Goal: Transaction & Acquisition: Purchase product/service

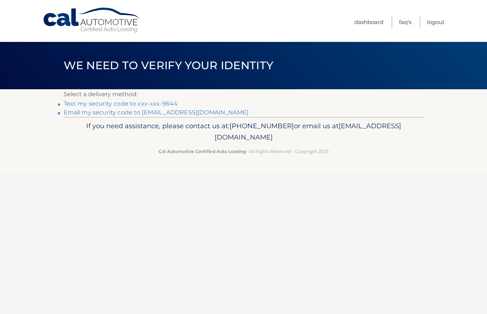
click at [134, 103] on link "Text my security code to xxx-xxx-9644" at bounding box center [121, 103] width 114 height 7
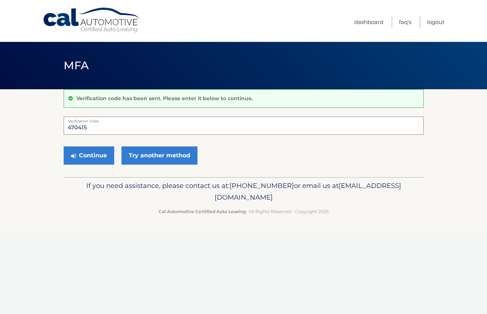
type input "470415"
click at [88, 155] on button "Continue" at bounding box center [89, 155] width 51 height 18
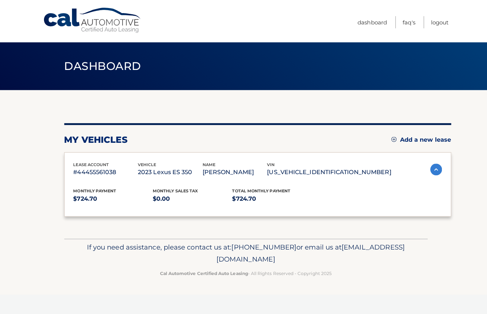
click at [87, 154] on div "lease account #44455561038 vehicle 2023 Lexus ES 350 name [PERSON_NAME] vin [US…" at bounding box center [256, 183] width 384 height 64
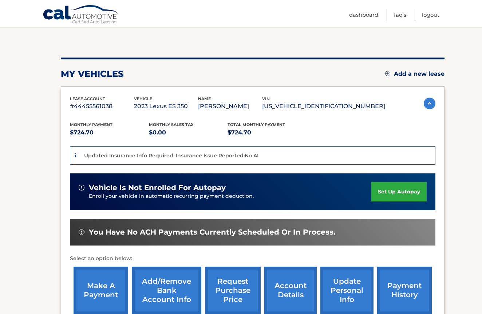
scroll to position [66, 0]
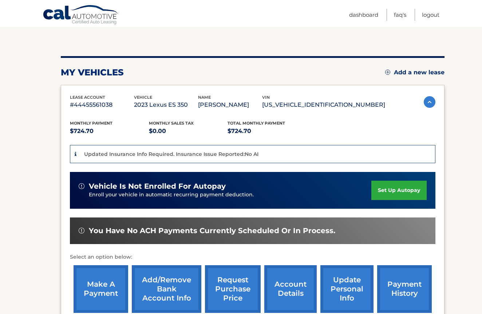
click at [94, 290] on link "make a payment" at bounding box center [101, 289] width 55 height 48
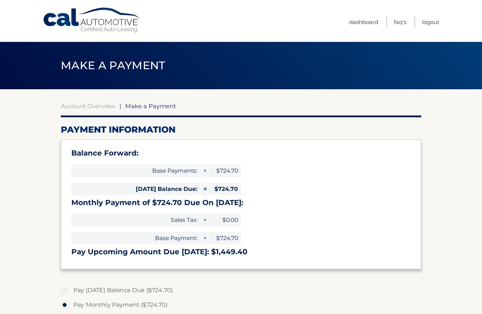
select select "YmE3ZTRiMTUtOGQ3Mi00MTFkLWIzM2UtZTRlZmNlMjc3ZmNj"
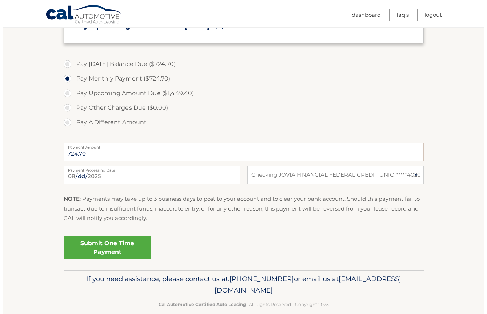
scroll to position [235, 0]
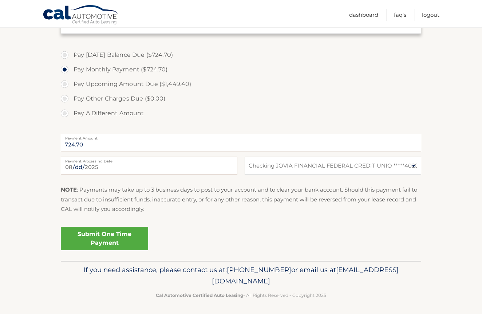
click at [101, 239] on link "Submit One Time Payment" at bounding box center [104, 238] width 87 height 23
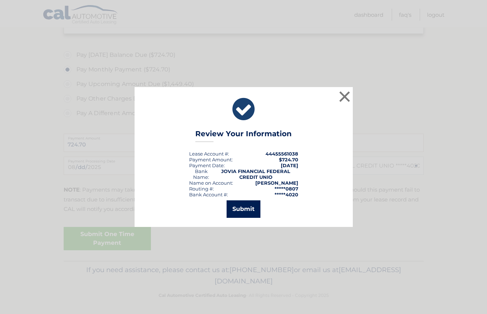
click at [242, 206] on button "Submit" at bounding box center [244, 208] width 34 height 17
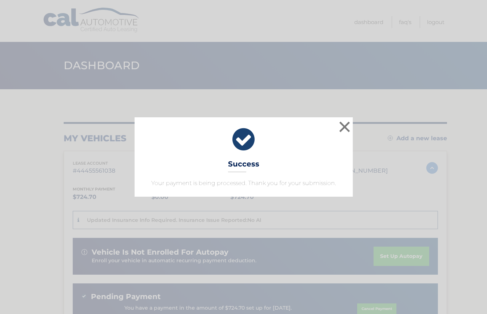
click at [347, 125] on button "×" at bounding box center [345, 126] width 15 height 15
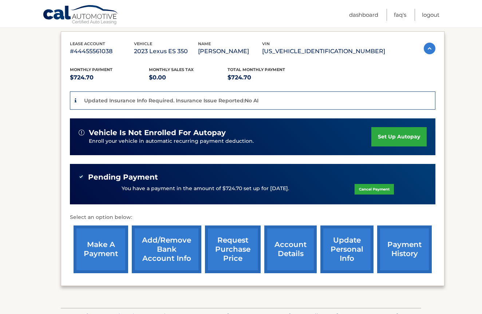
scroll to position [154, 0]
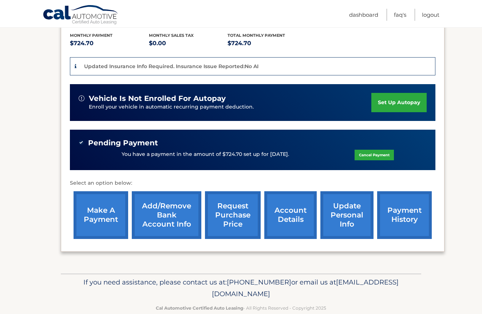
click at [288, 212] on link "account details" at bounding box center [290, 215] width 52 height 48
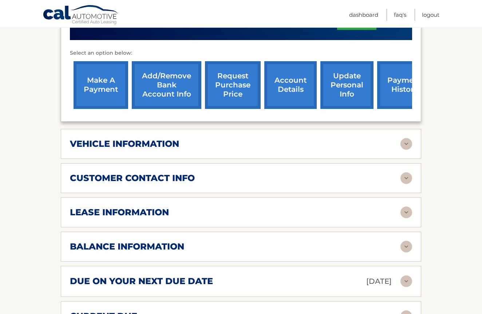
scroll to position [281, 0]
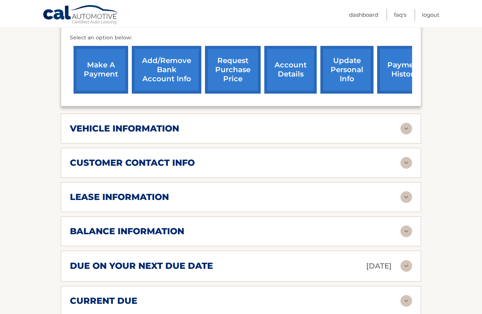
click at [152, 194] on h2 "lease information" at bounding box center [119, 196] width 99 height 11
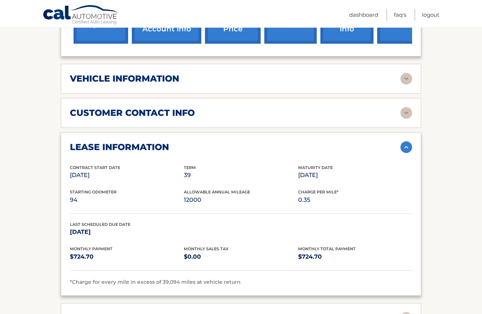
scroll to position [342, 0]
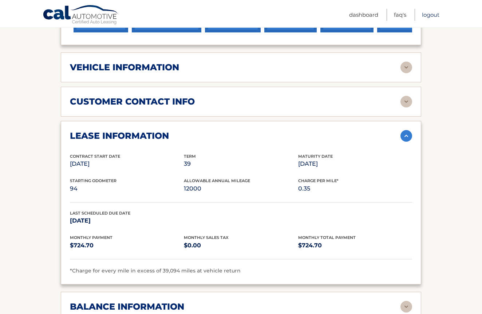
click at [430, 14] on link "Logout" at bounding box center [430, 15] width 17 height 12
